Goal: Check status: Check status

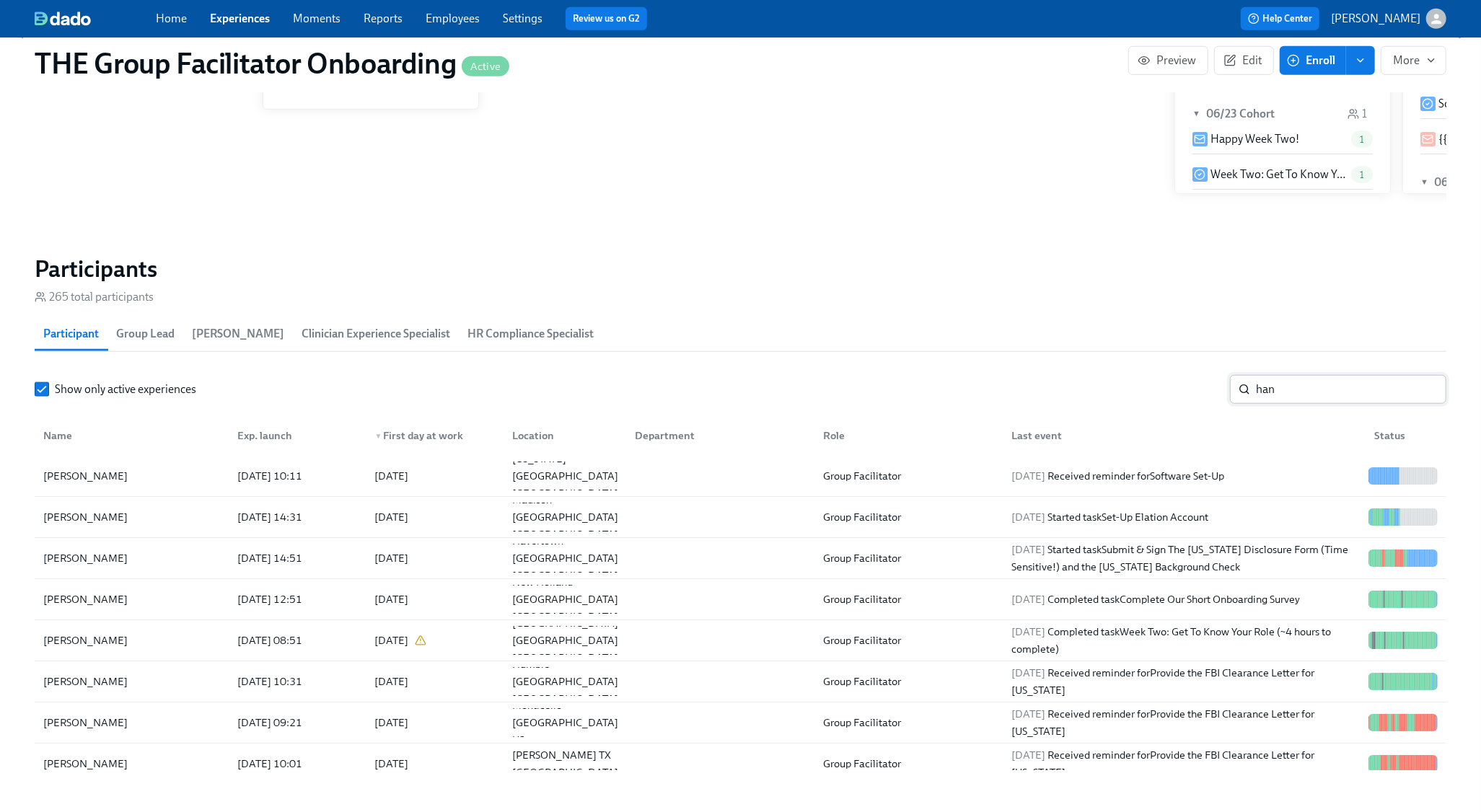
click at [1269, 384] on input "han" at bounding box center [1351, 390] width 191 height 29
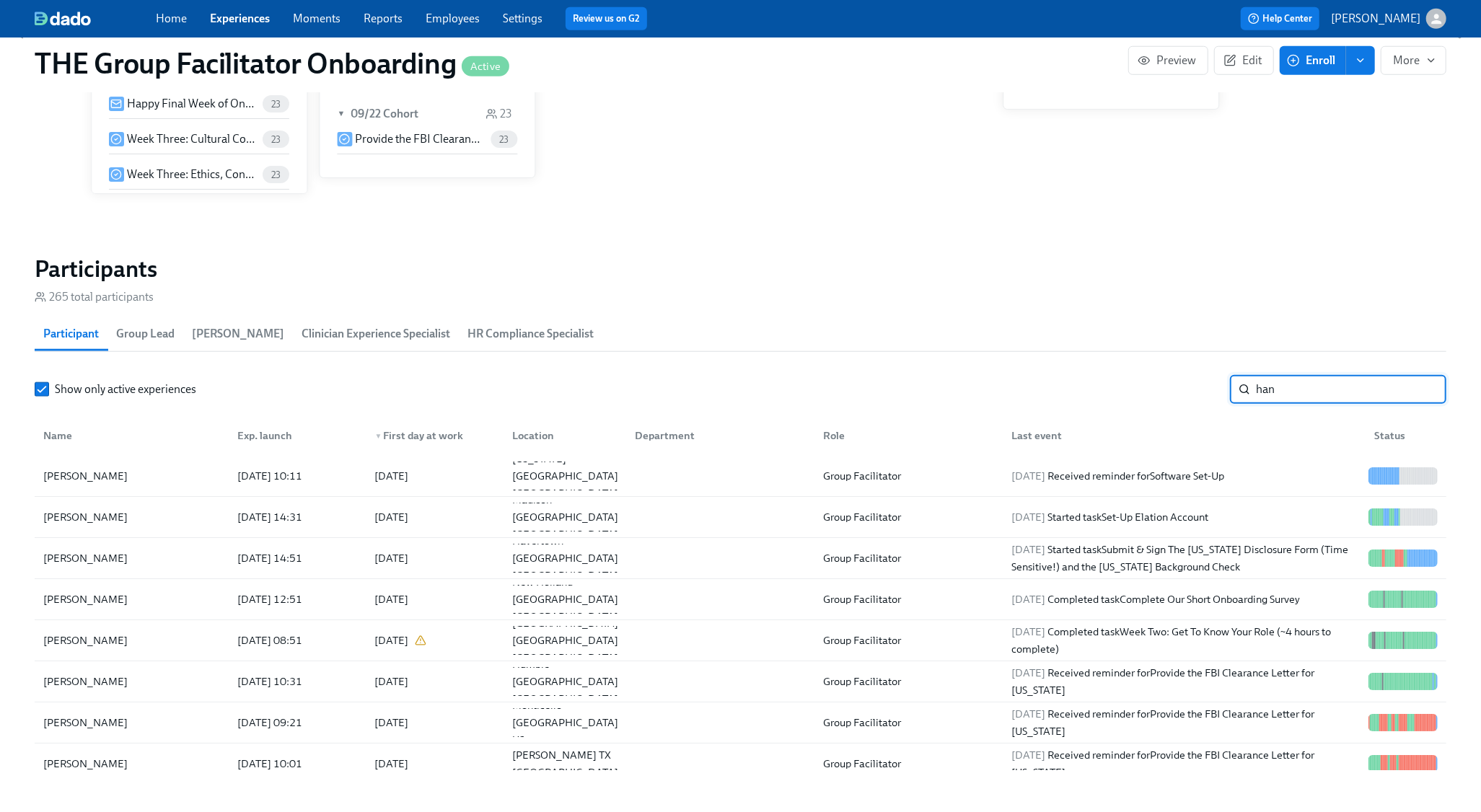
click at [1269, 384] on input "han" at bounding box center [1351, 390] width 191 height 29
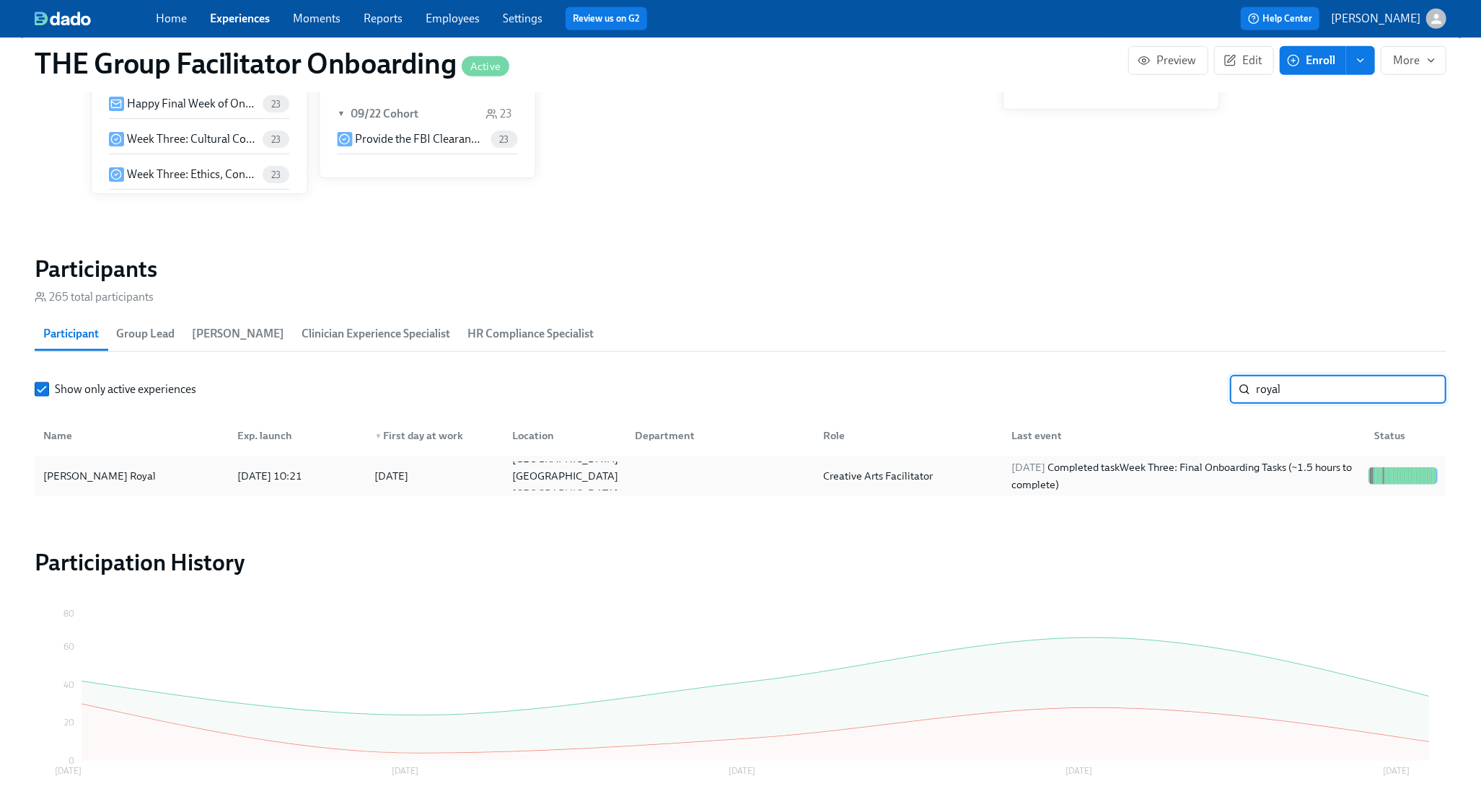
type input "royal"
click at [1250, 485] on div "2025/09/22 Completed task Week Three: Final Onboarding Tasks (~1.5 hours to com…" at bounding box center [1185, 475] width 357 height 34
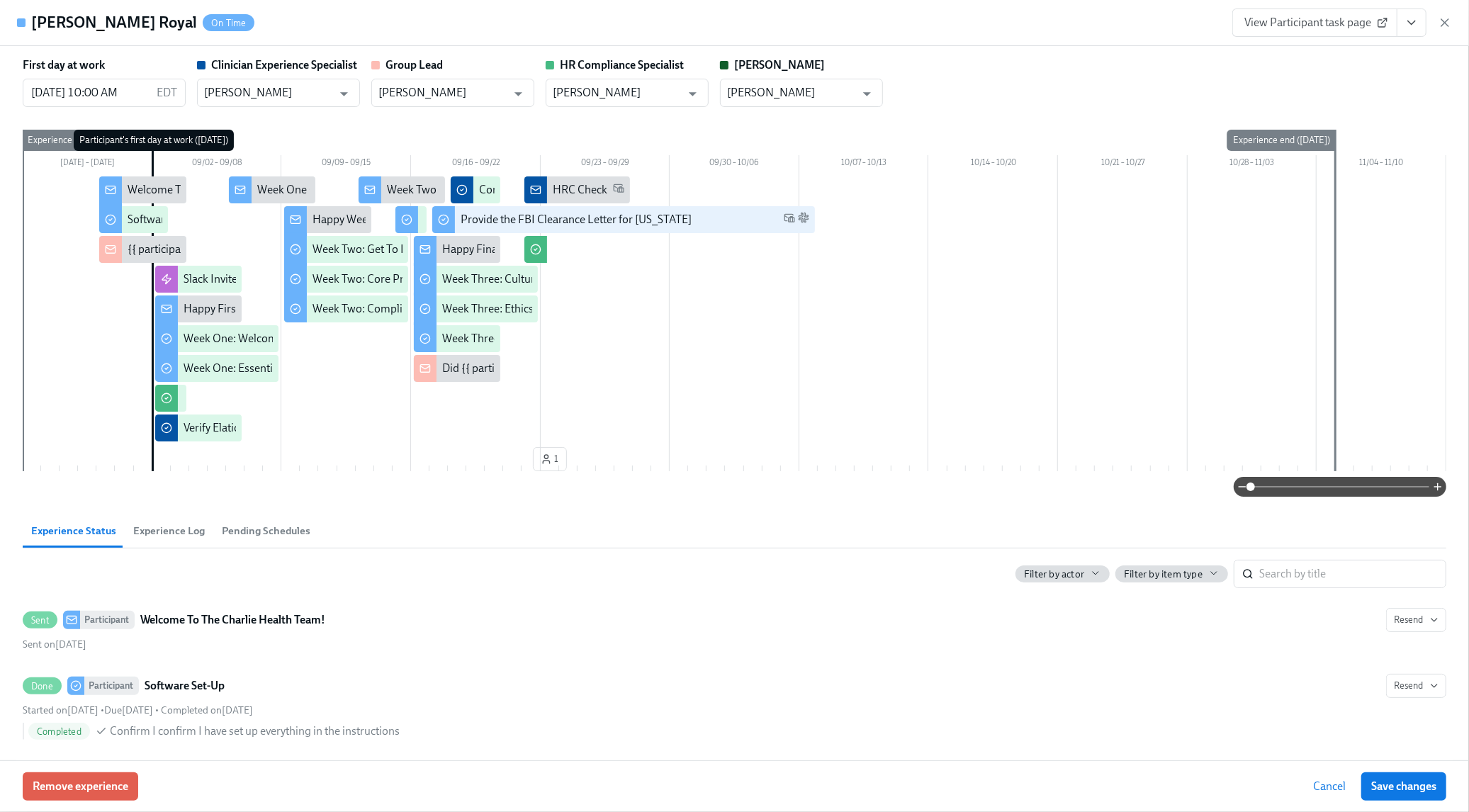
click at [1407, 27] on icon "View task page" at bounding box center [1411, 23] width 14 height 14
click at [1322, 93] on li "View HR Compliance Specialist task page" at bounding box center [1328, 104] width 241 height 24
click at [1322, 105] on link "View HR Compliance Specialist task page" at bounding box center [1319, 103] width 197 height 16
click at [1448, 22] on icon "button" at bounding box center [1445, 23] width 14 height 14
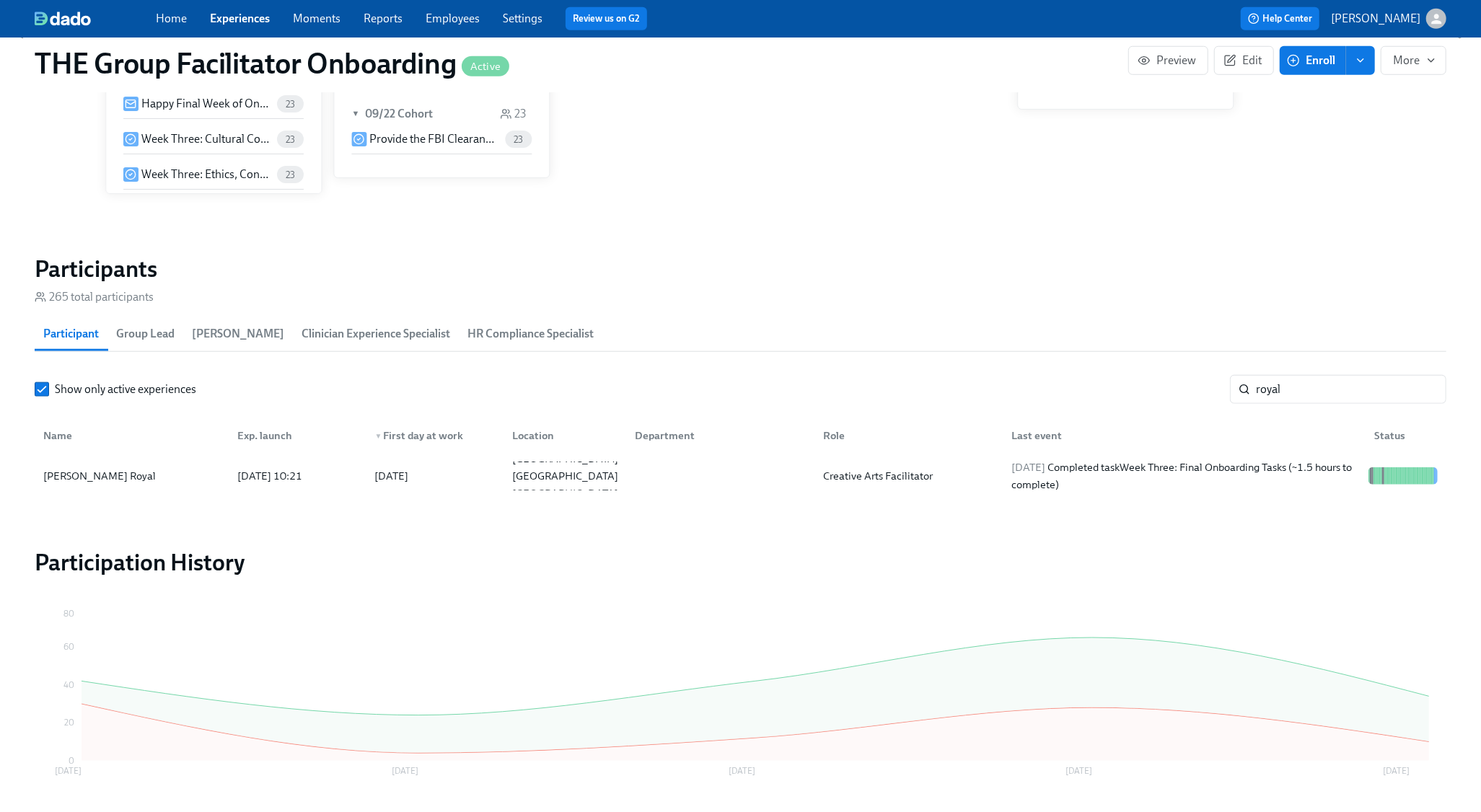
scroll to position [0, 20235]
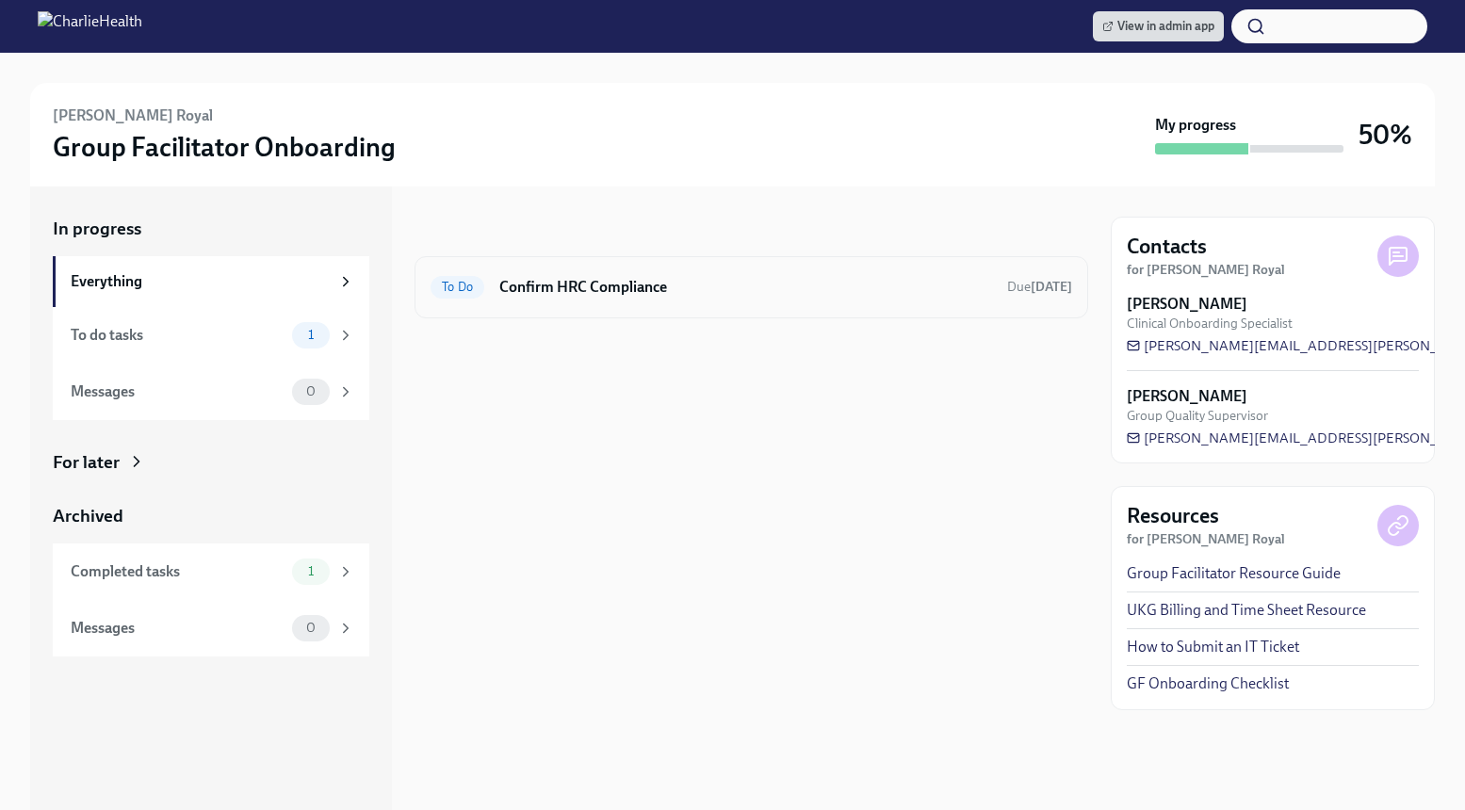
click at [583, 285] on h6 "Confirm HRC Compliance" at bounding box center [745, 287] width 493 height 21
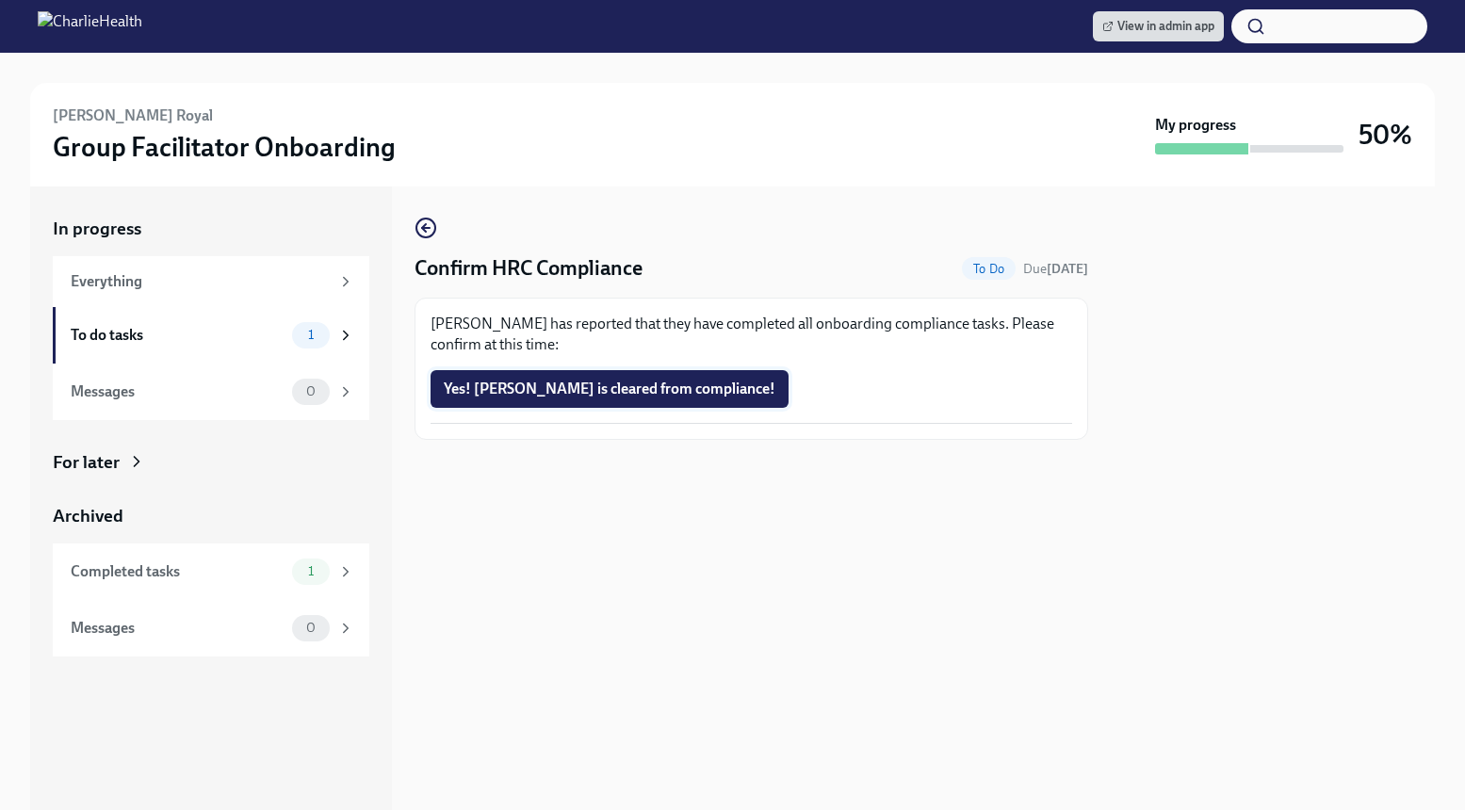
click at [674, 378] on button "Yes! [PERSON_NAME] is cleared from compliance!" at bounding box center [610, 389] width 358 height 38
